Goal: Task Accomplishment & Management: Complete application form

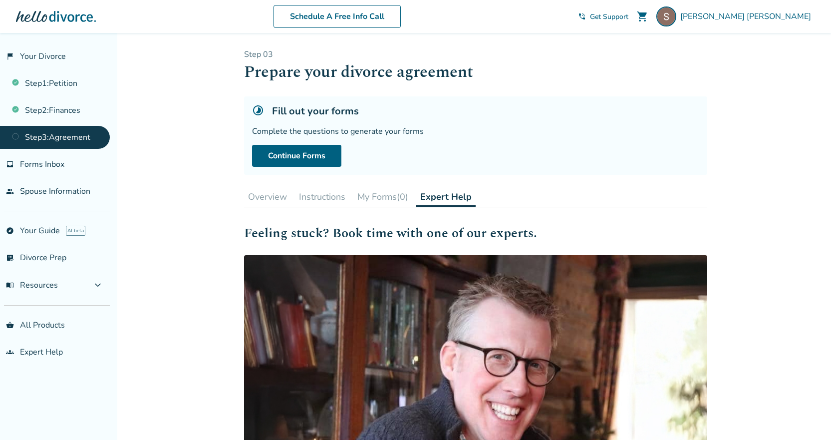
click at [67, 134] on link "Step 3 : Agreement" at bounding box center [55, 137] width 110 height 23
click at [320, 159] on link "Continue Forms" at bounding box center [296, 156] width 89 height 22
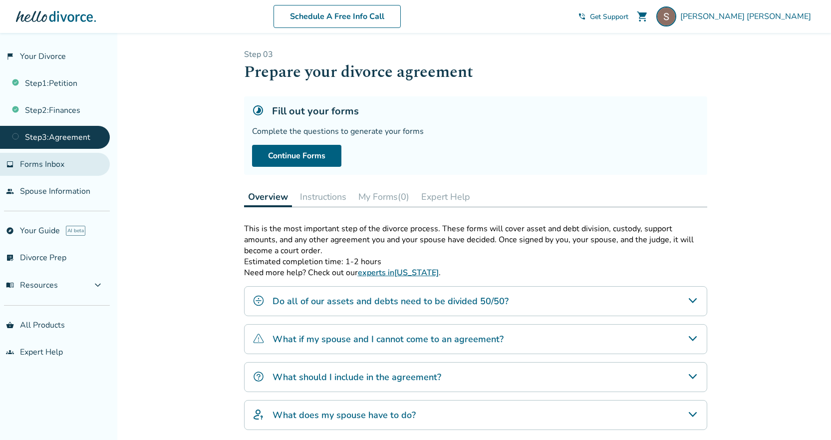
click at [59, 166] on span "Forms Inbox" at bounding box center [42, 164] width 44 height 11
